Goal: Information Seeking & Learning: Find specific page/section

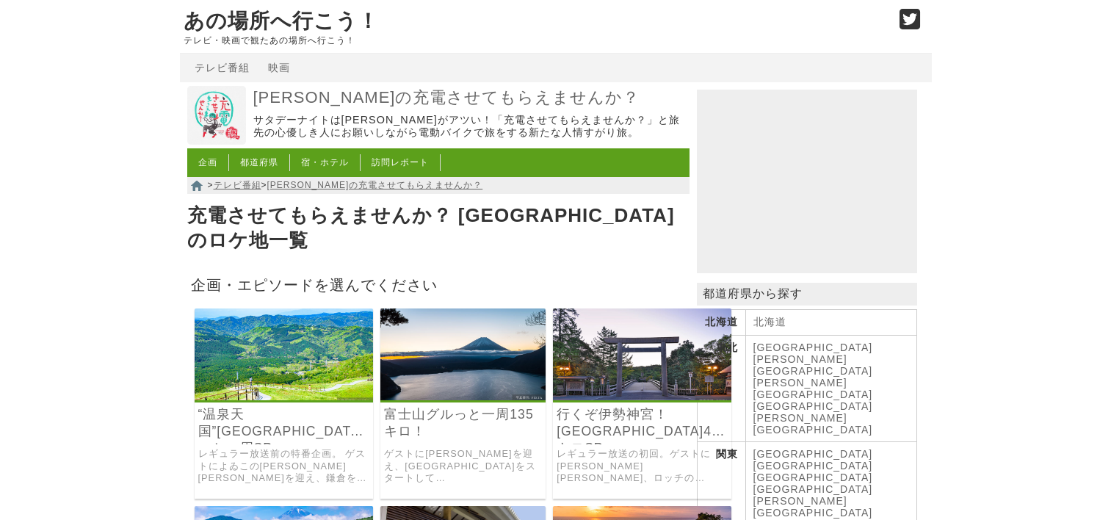
scroll to position [220, 0]
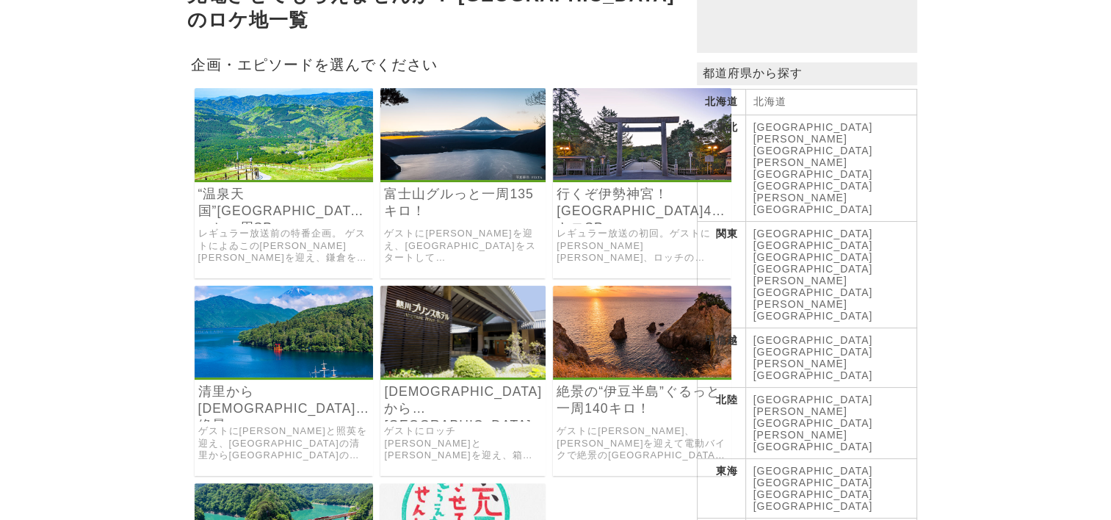
click at [641, 349] on img at bounding box center [642, 332] width 178 height 92
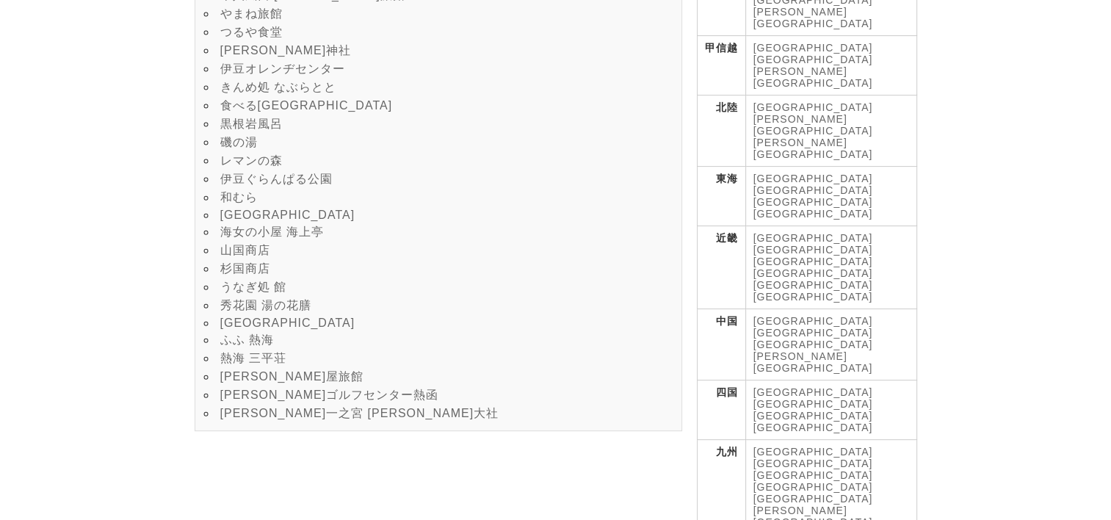
scroll to position [514, 0]
click at [342, 400] on link "雄大ゴルフセンター熱函" at bounding box center [329, 393] width 219 height 12
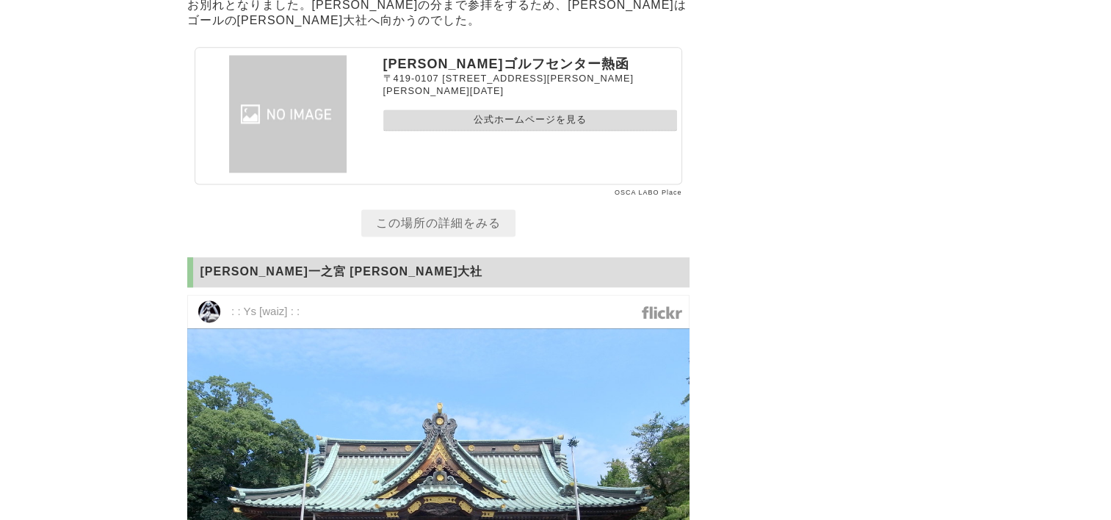
scroll to position [18780, 0]
